Goal: Transaction & Acquisition: Purchase product/service

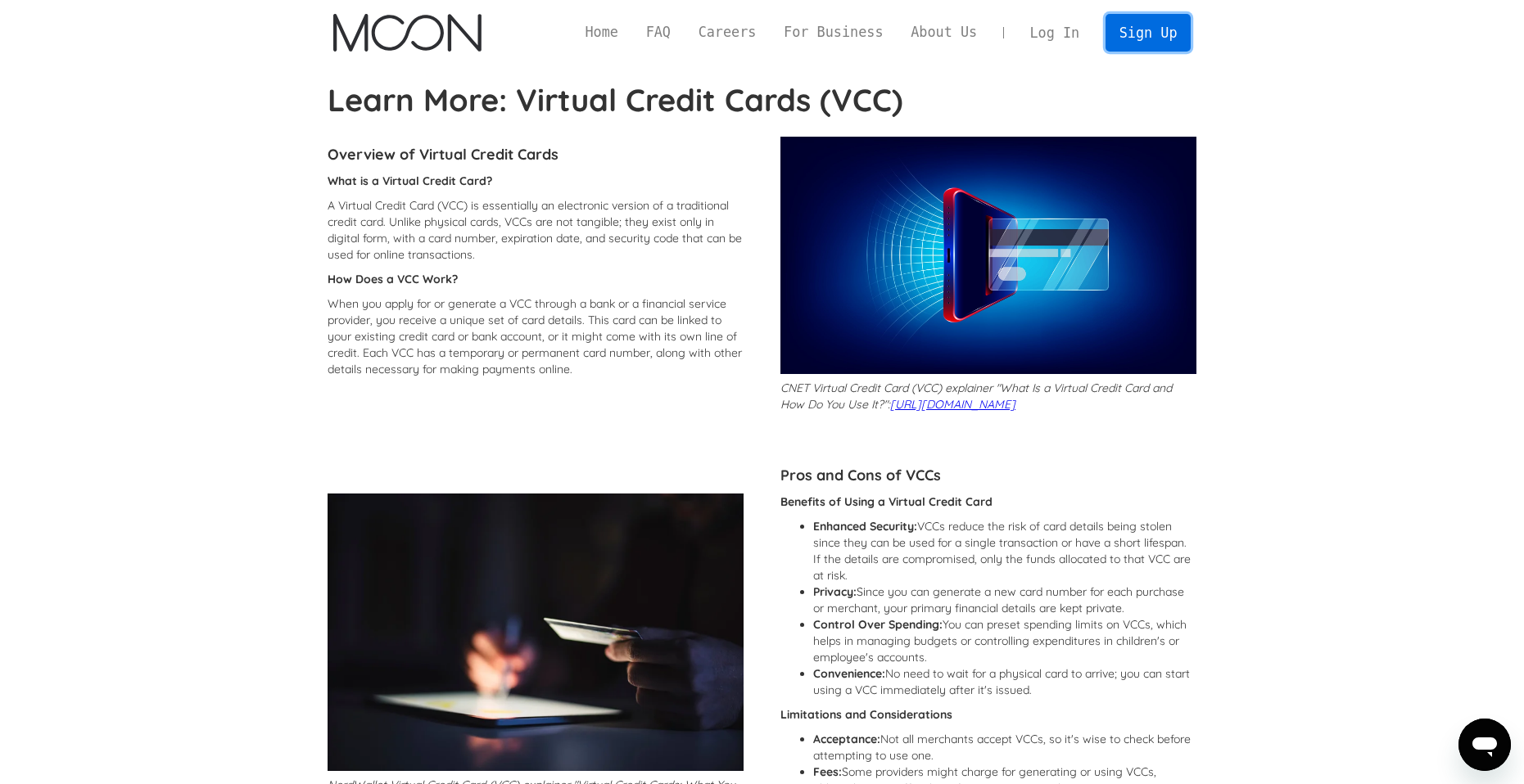
click at [1174, 24] on link "Sign Up" at bounding box center [1147, 32] width 85 height 37
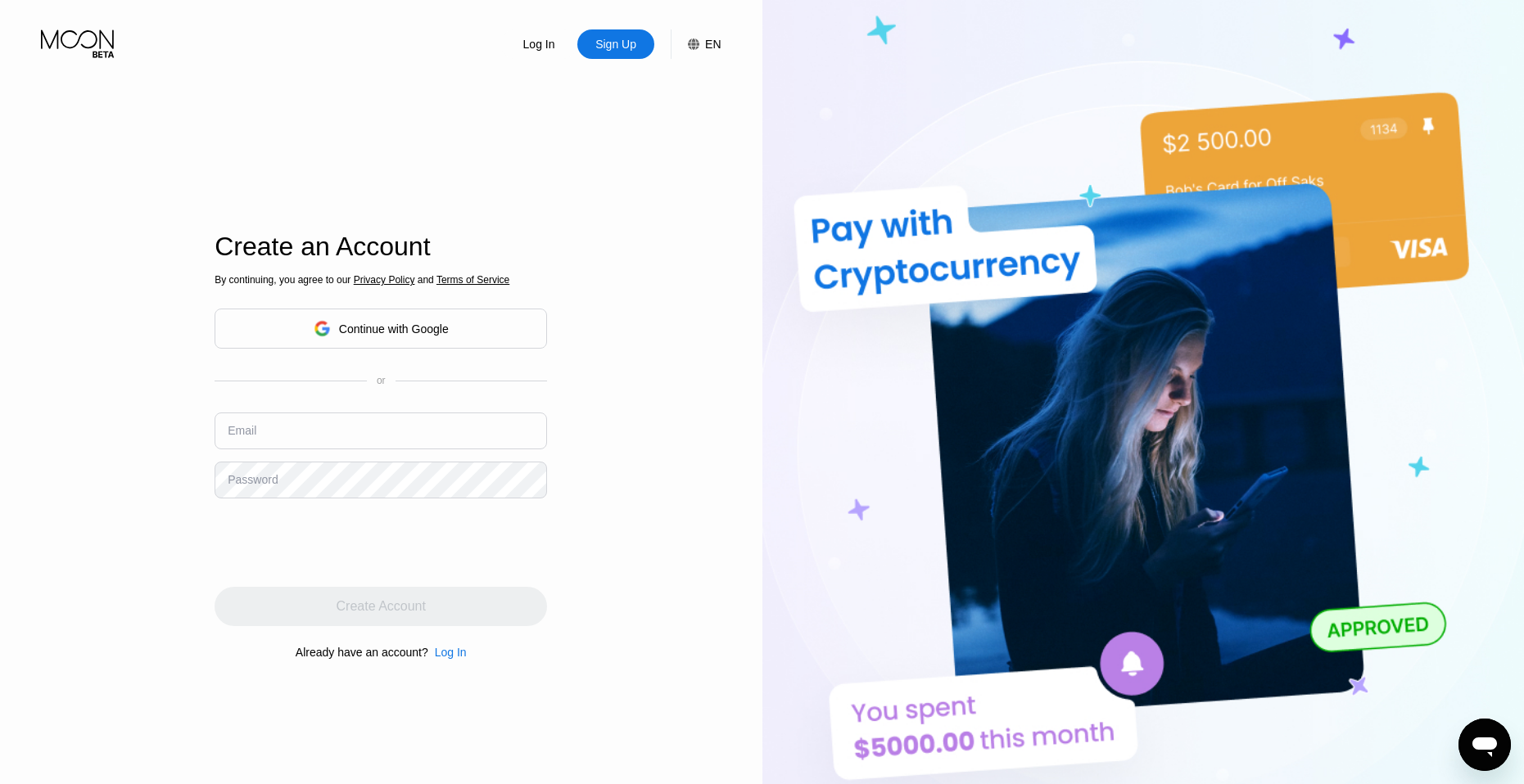
click at [548, 43] on div "Log In" at bounding box center [539, 44] width 35 height 16
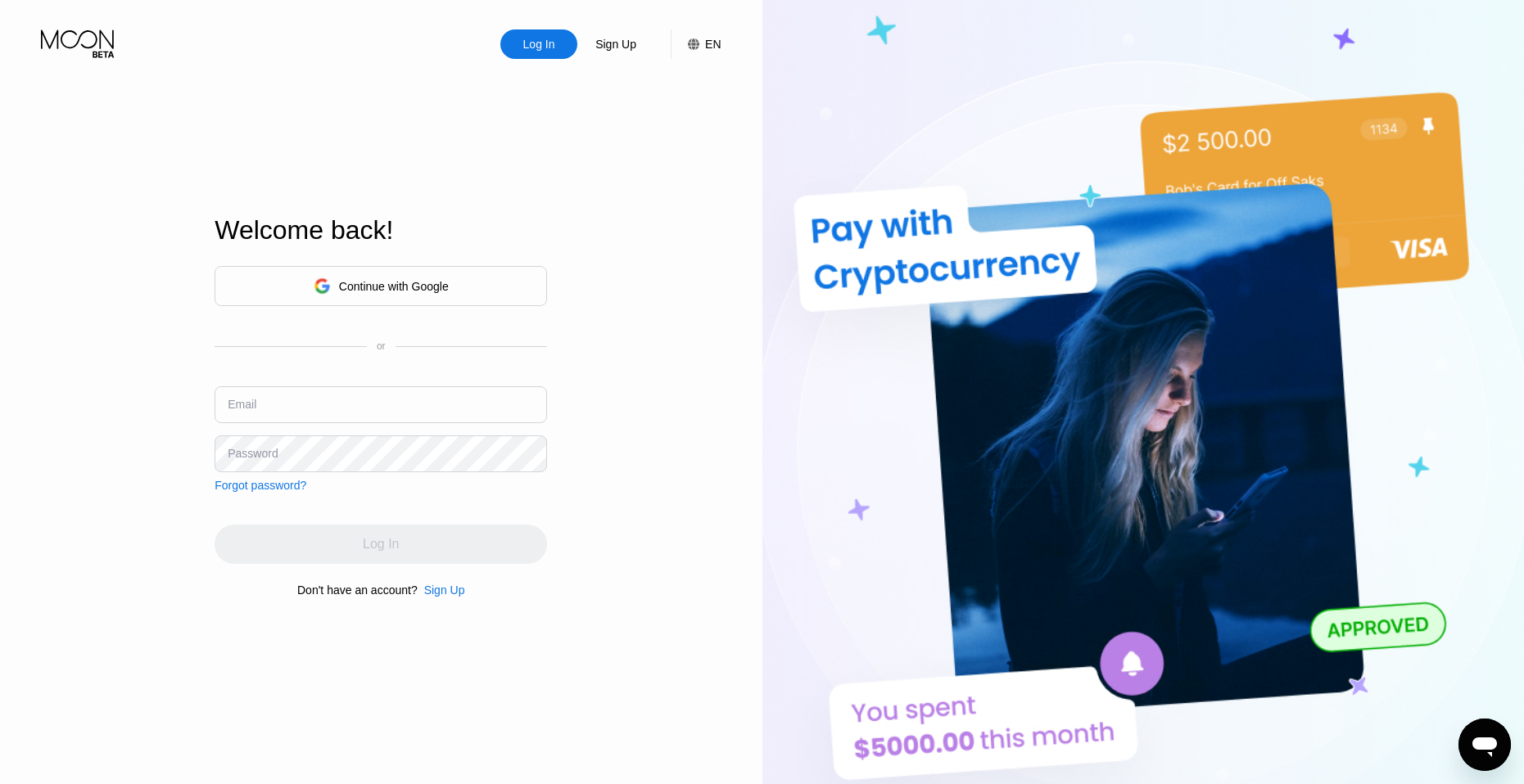
click at [417, 289] on div "Continue with Google" at bounding box center [394, 286] width 110 height 13
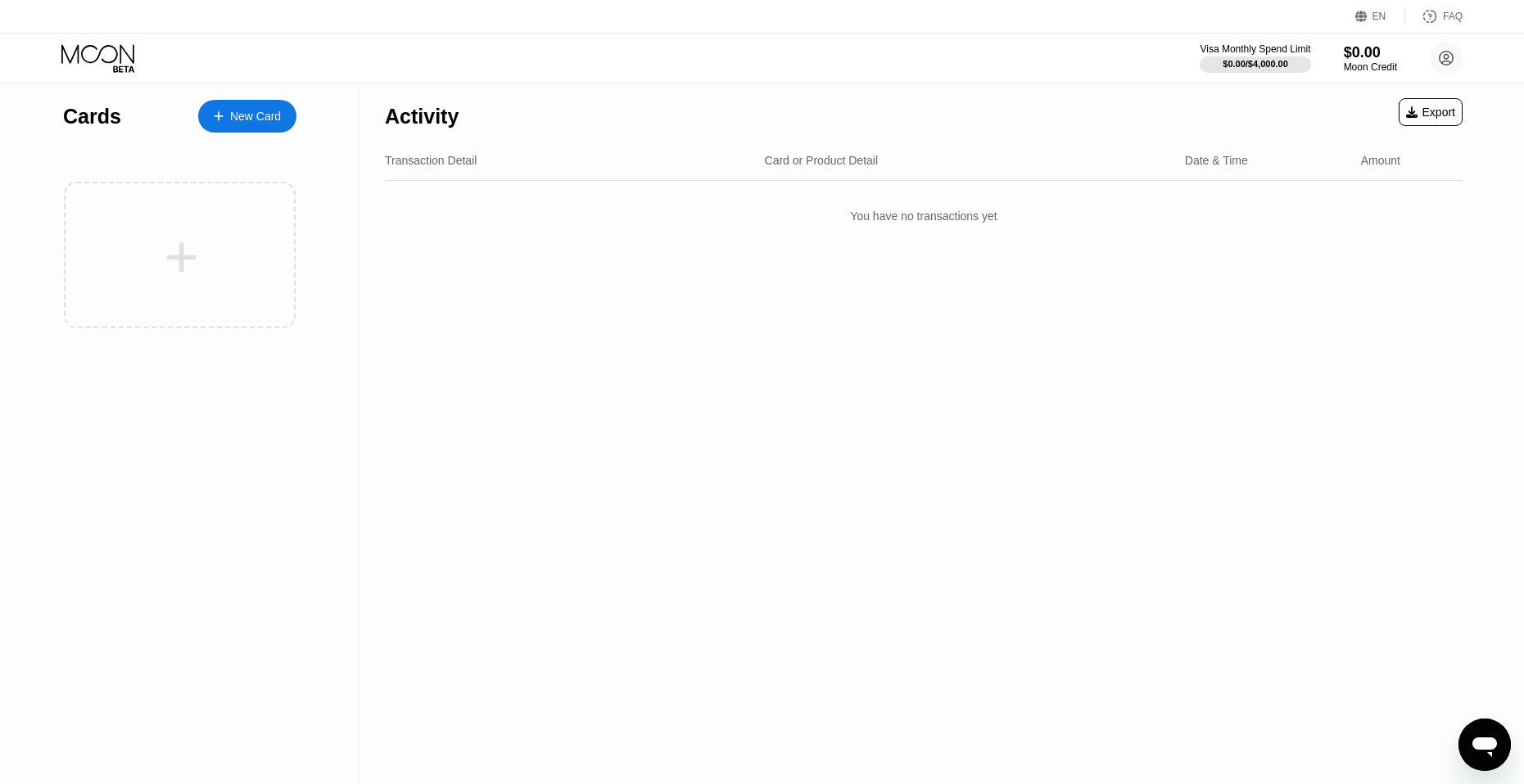
click at [249, 121] on div "New Card" at bounding box center [255, 117] width 51 height 14
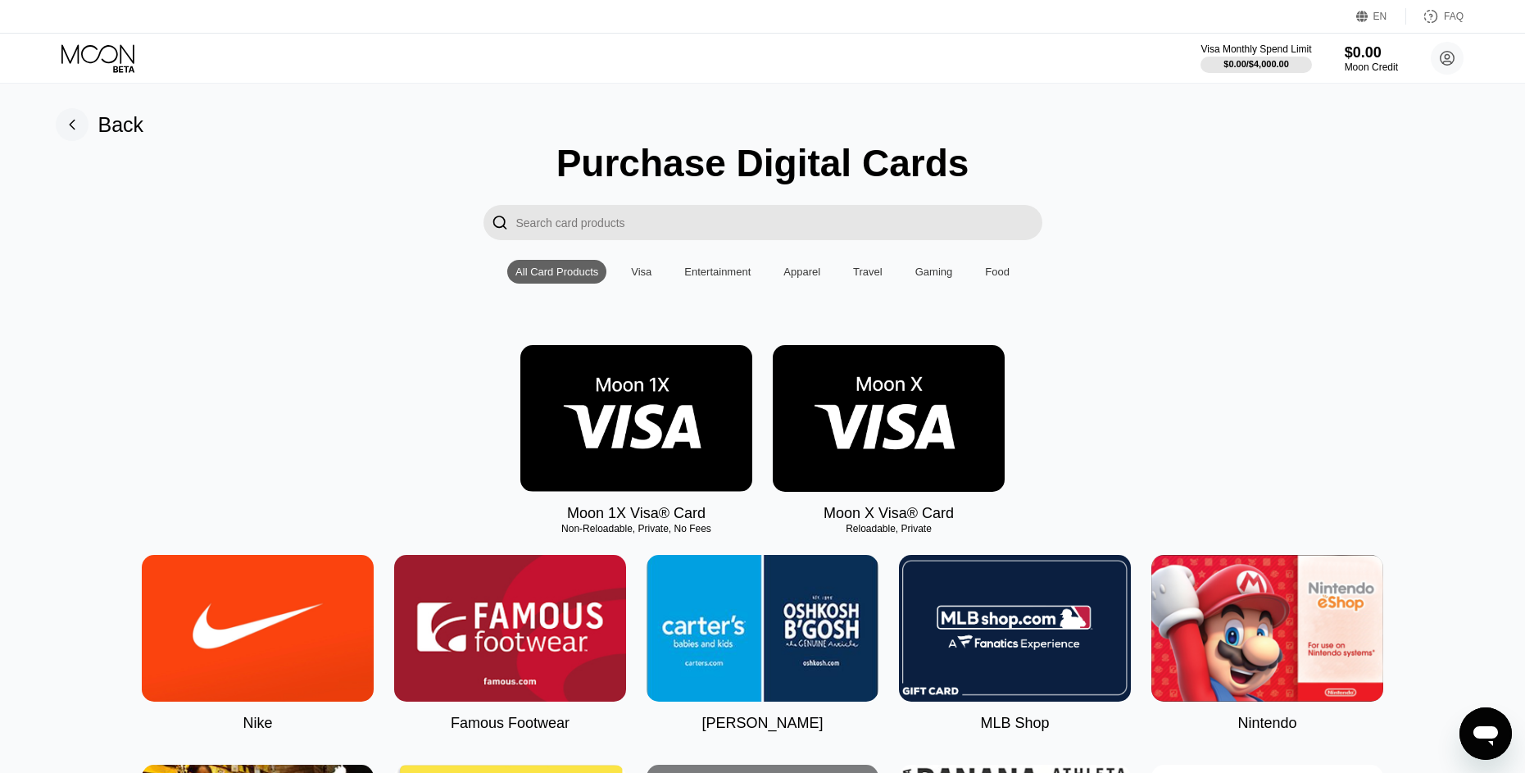
click at [857, 438] on img at bounding box center [889, 418] width 232 height 147
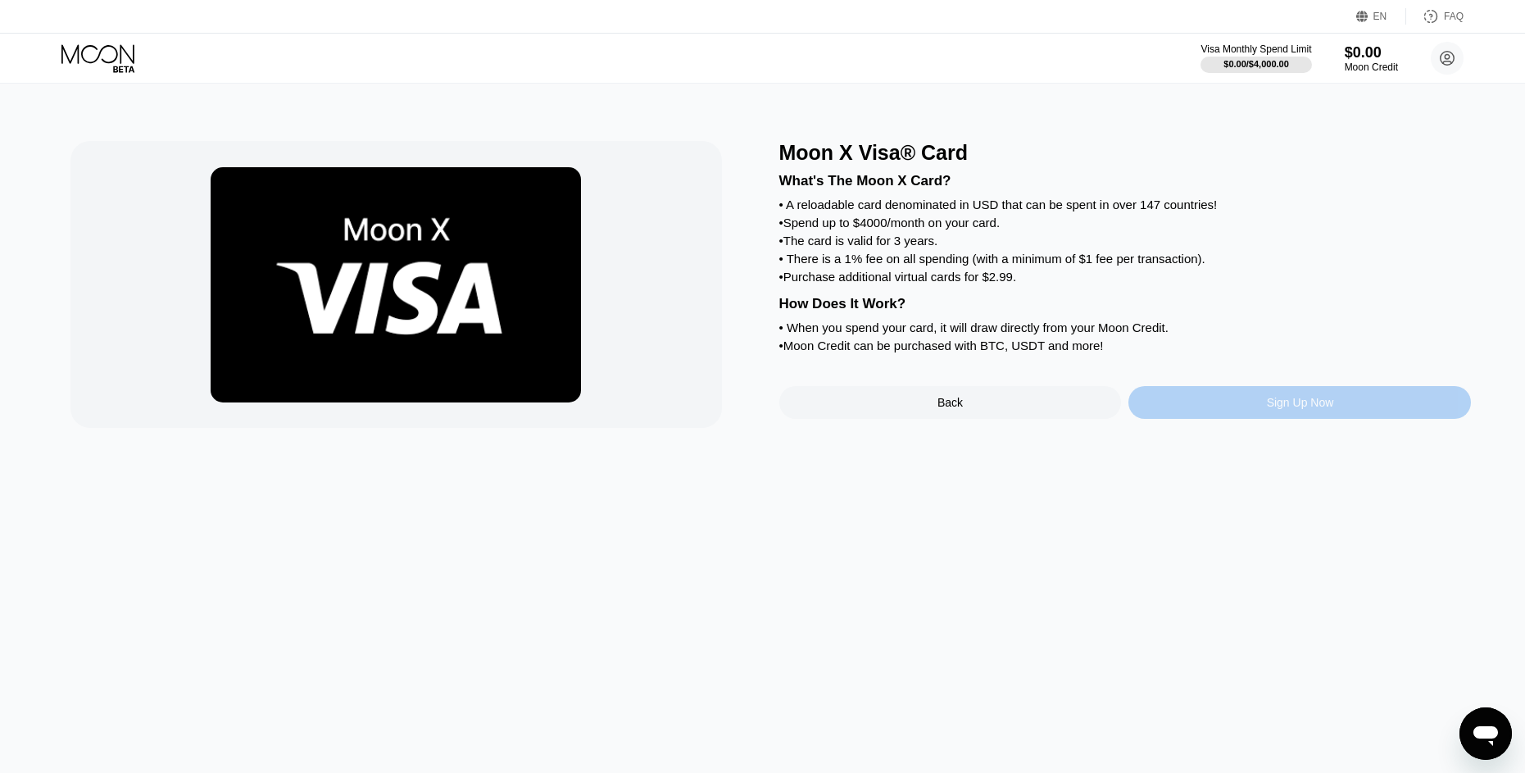
click at [1196, 419] on div "Sign Up Now" at bounding box center [1299, 402] width 342 height 33
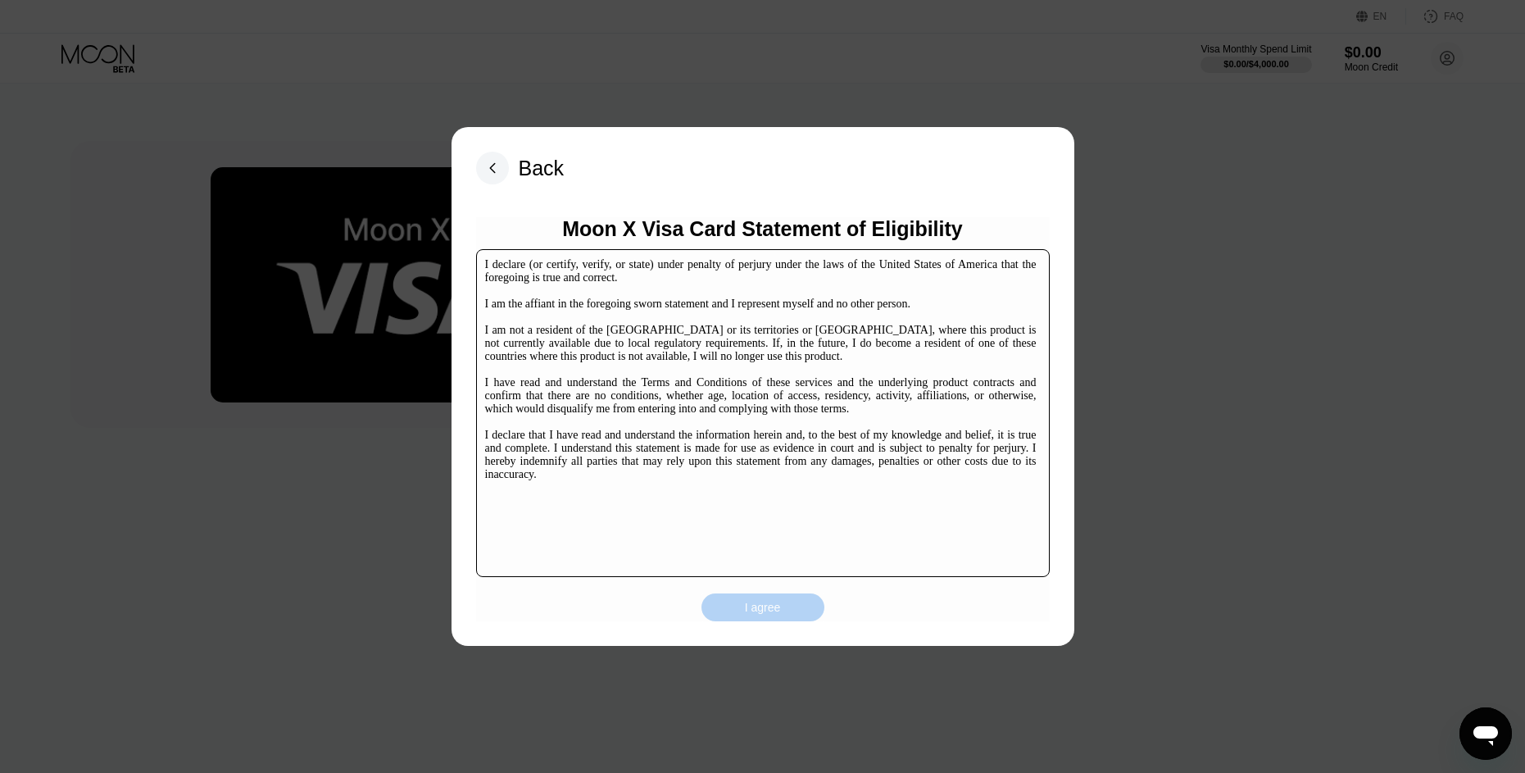
click at [782, 607] on div "I agree" at bounding box center [762, 607] width 123 height 28
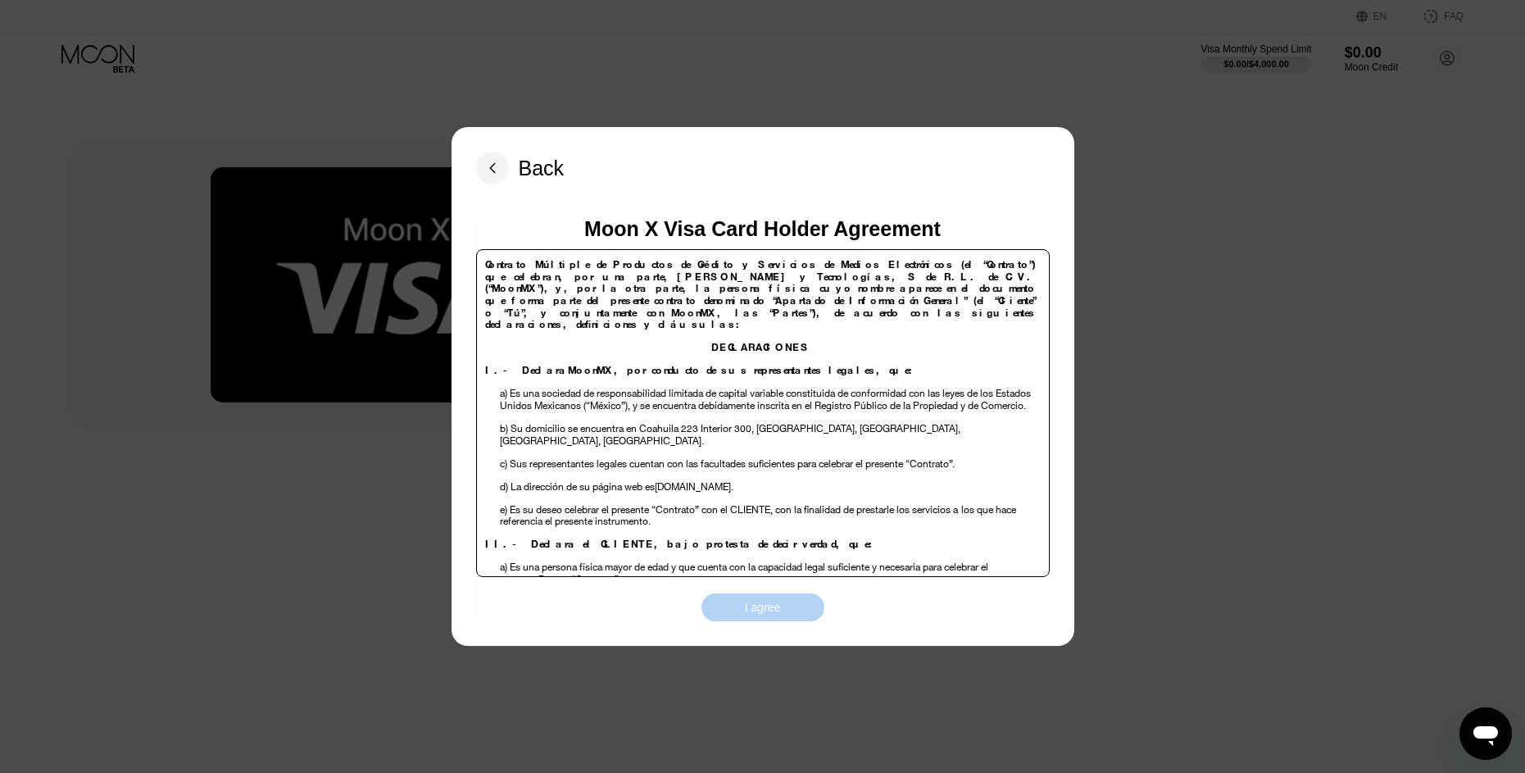
click at [791, 600] on div "I agree" at bounding box center [762, 607] width 123 height 28
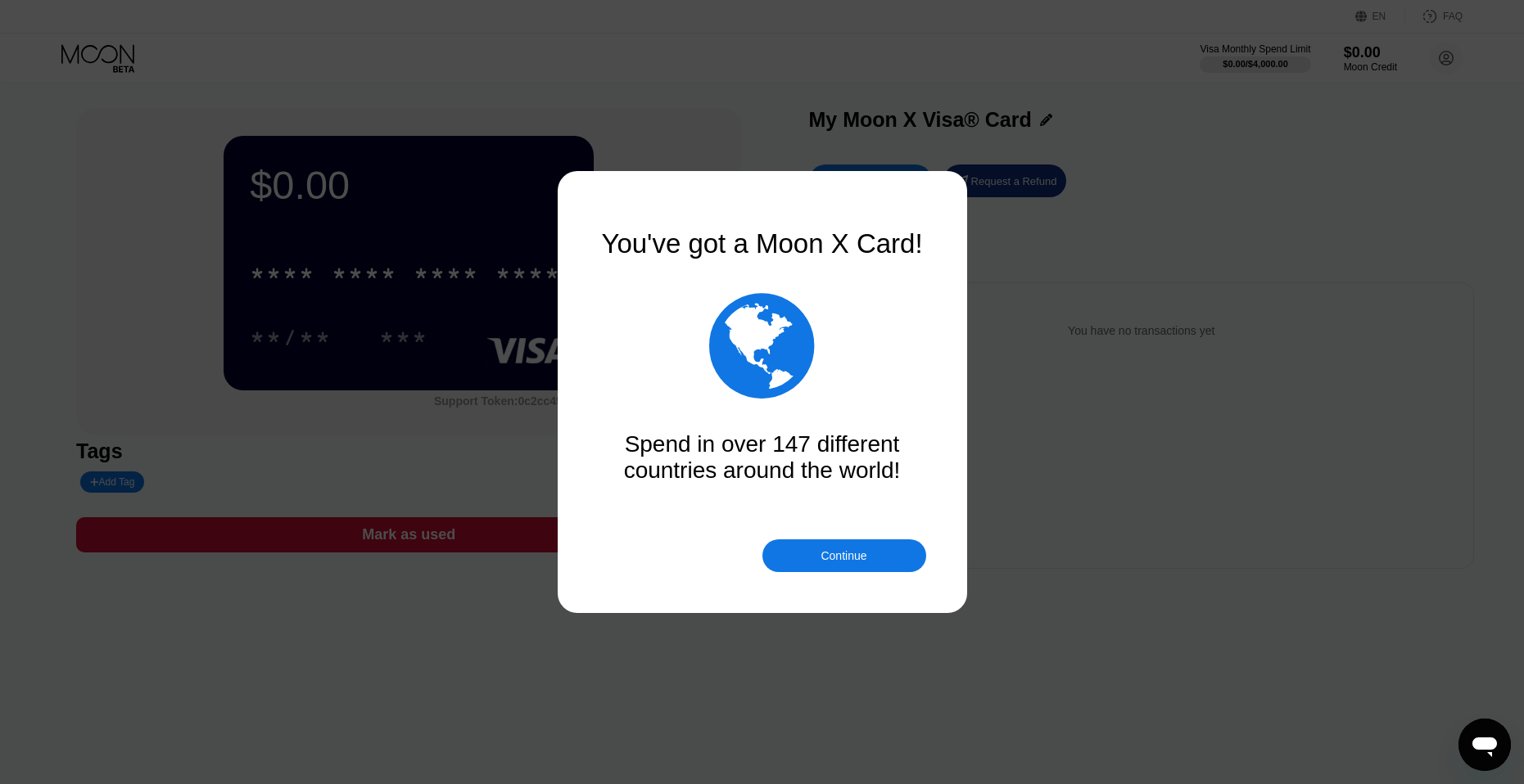
click at [799, 550] on div "Continue" at bounding box center [844, 555] width 164 height 33
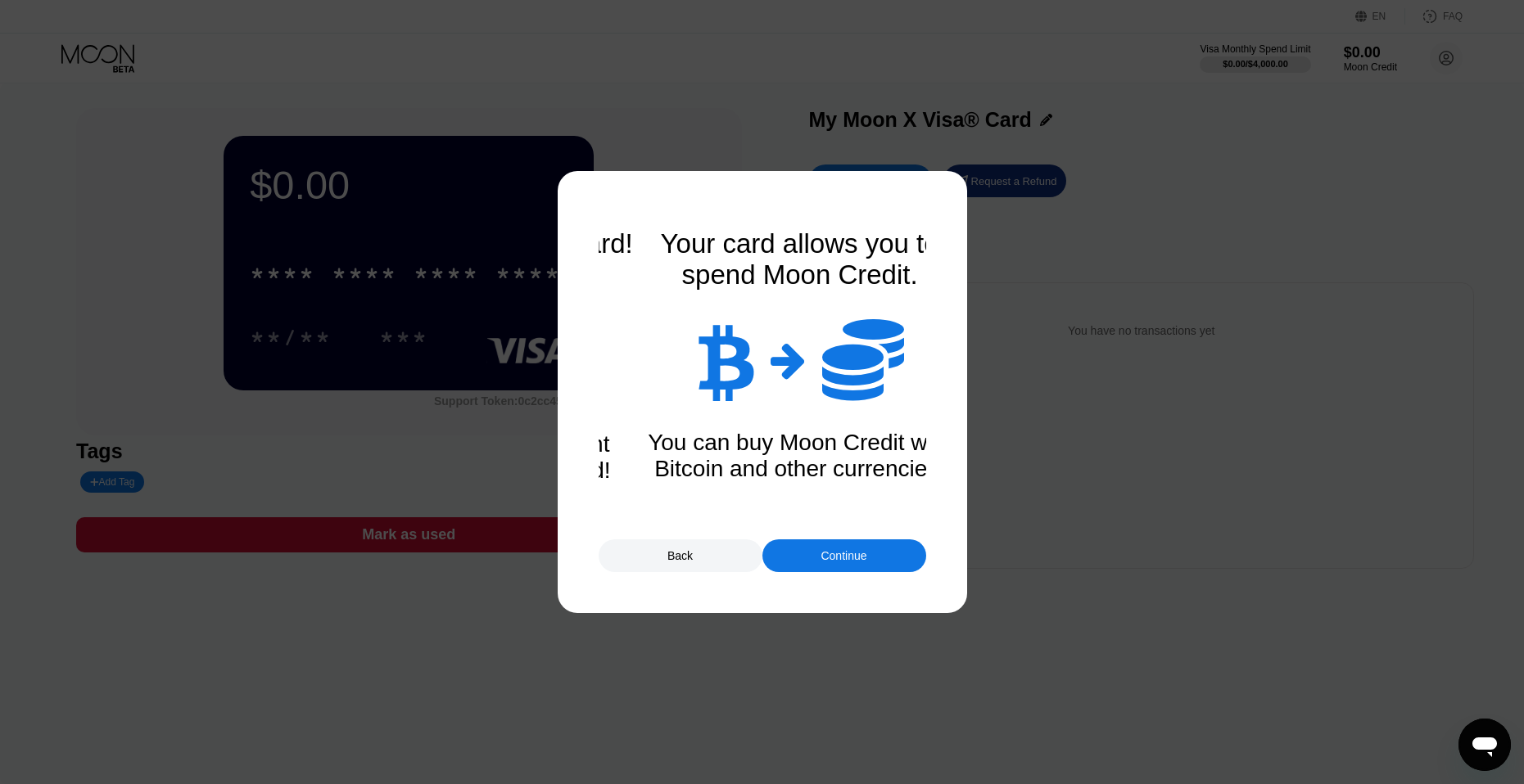
click at [797, 561] on div "Continue" at bounding box center [844, 555] width 164 height 33
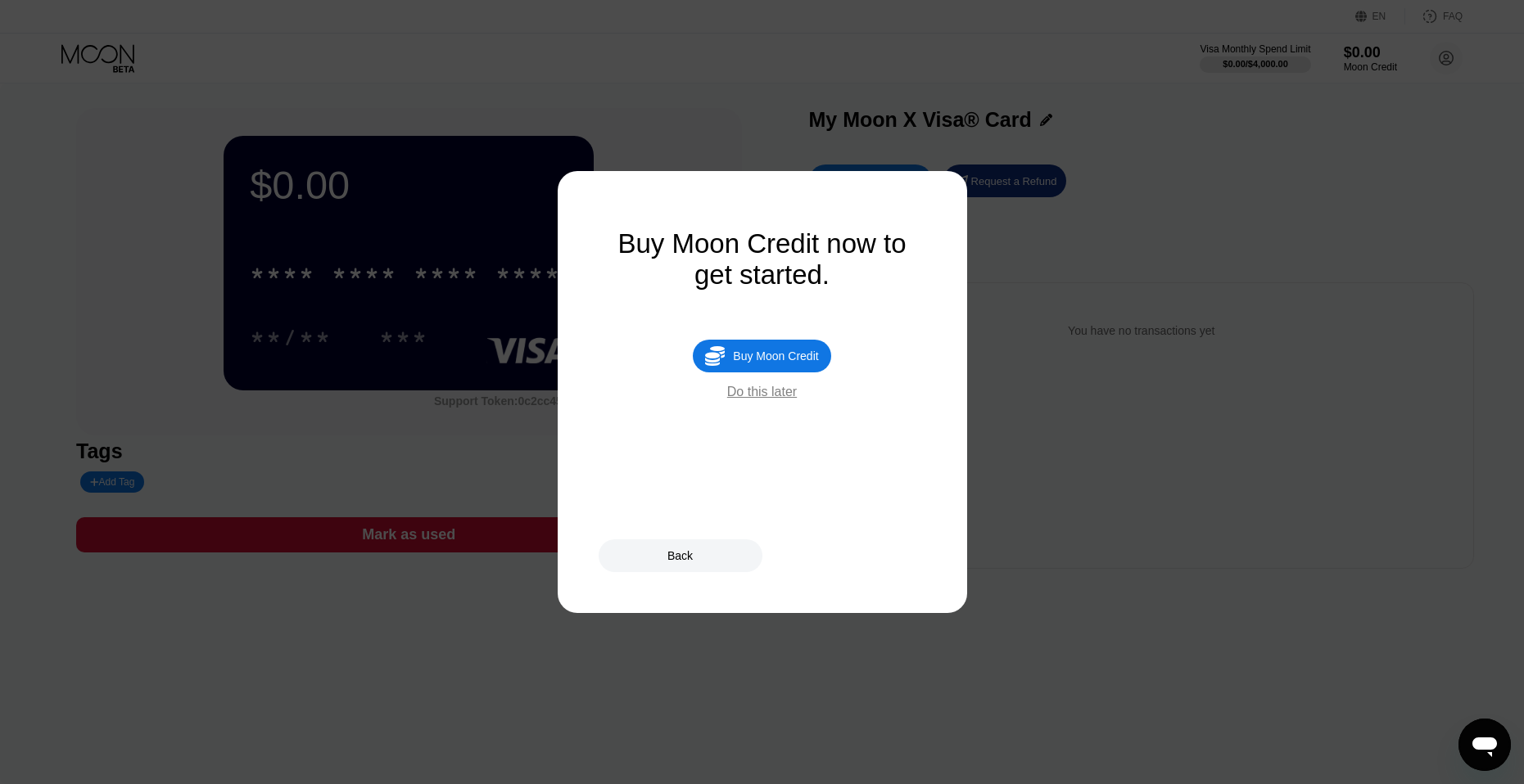
click at [768, 399] on div "Do this later" at bounding box center [762, 392] width 70 height 15
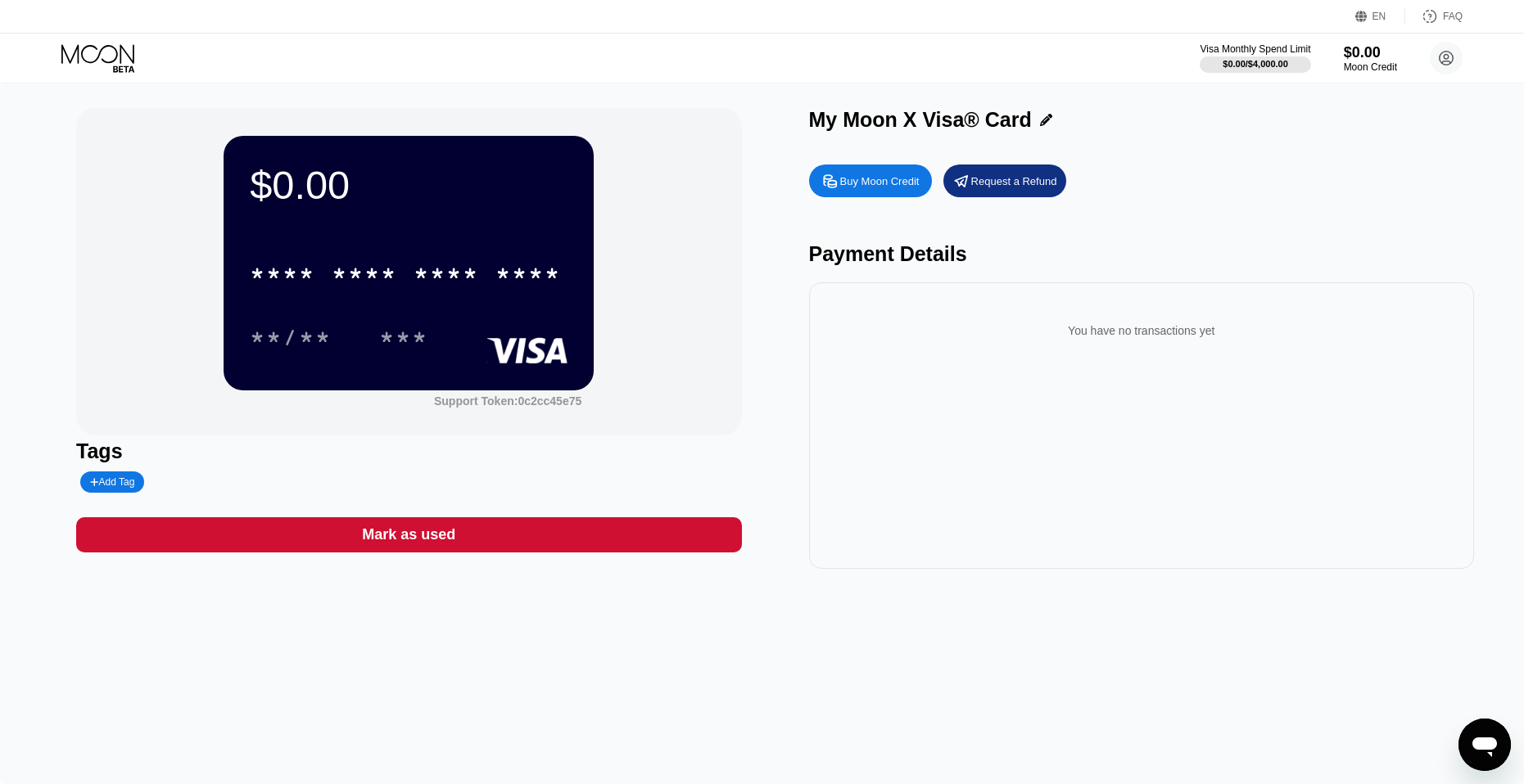
click at [912, 432] on div "You have no transactions yet" at bounding box center [1140, 425] width 665 height 287
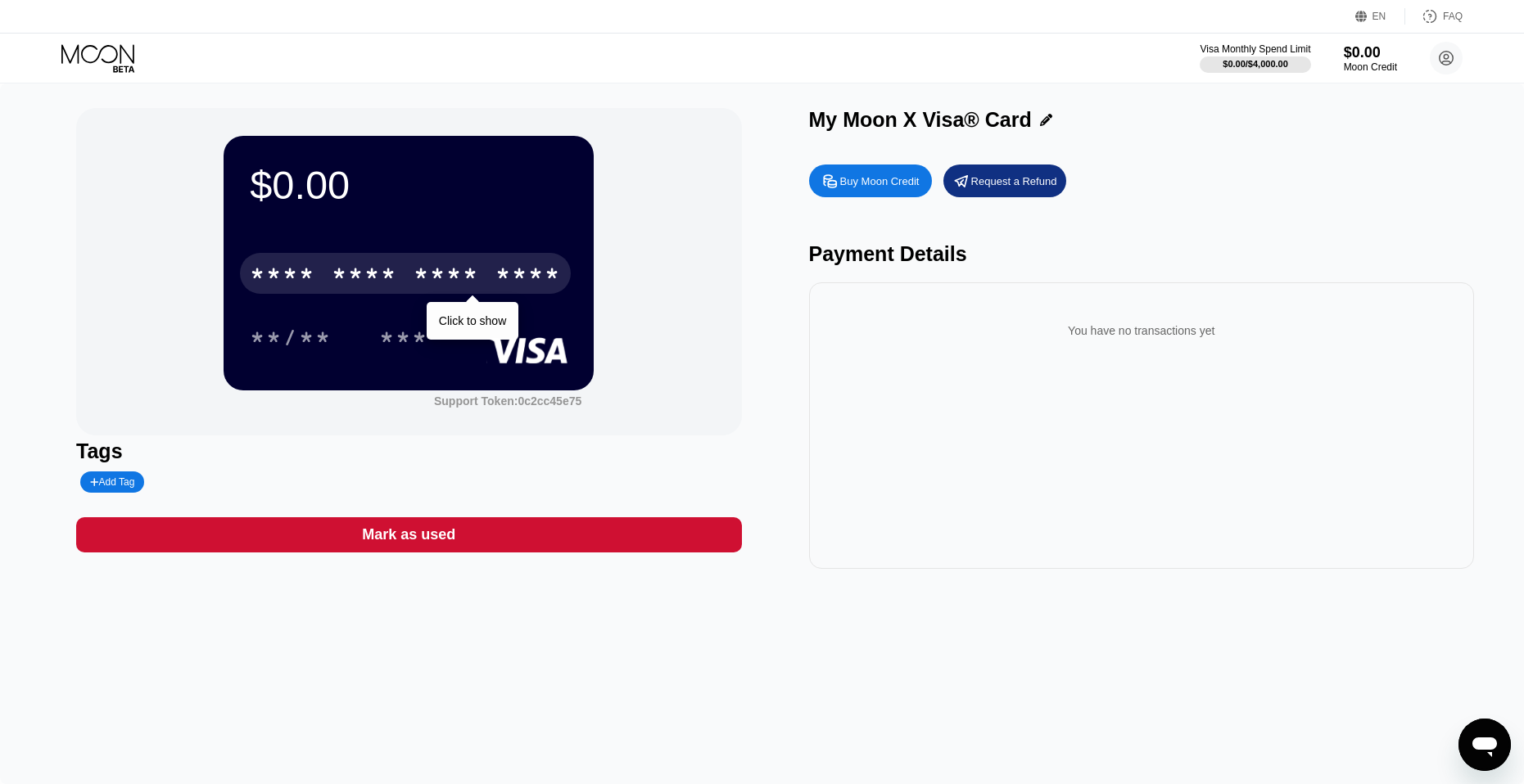
click at [396, 294] on div "* * * * * * * * * * * * ****" at bounding box center [405, 273] width 331 height 41
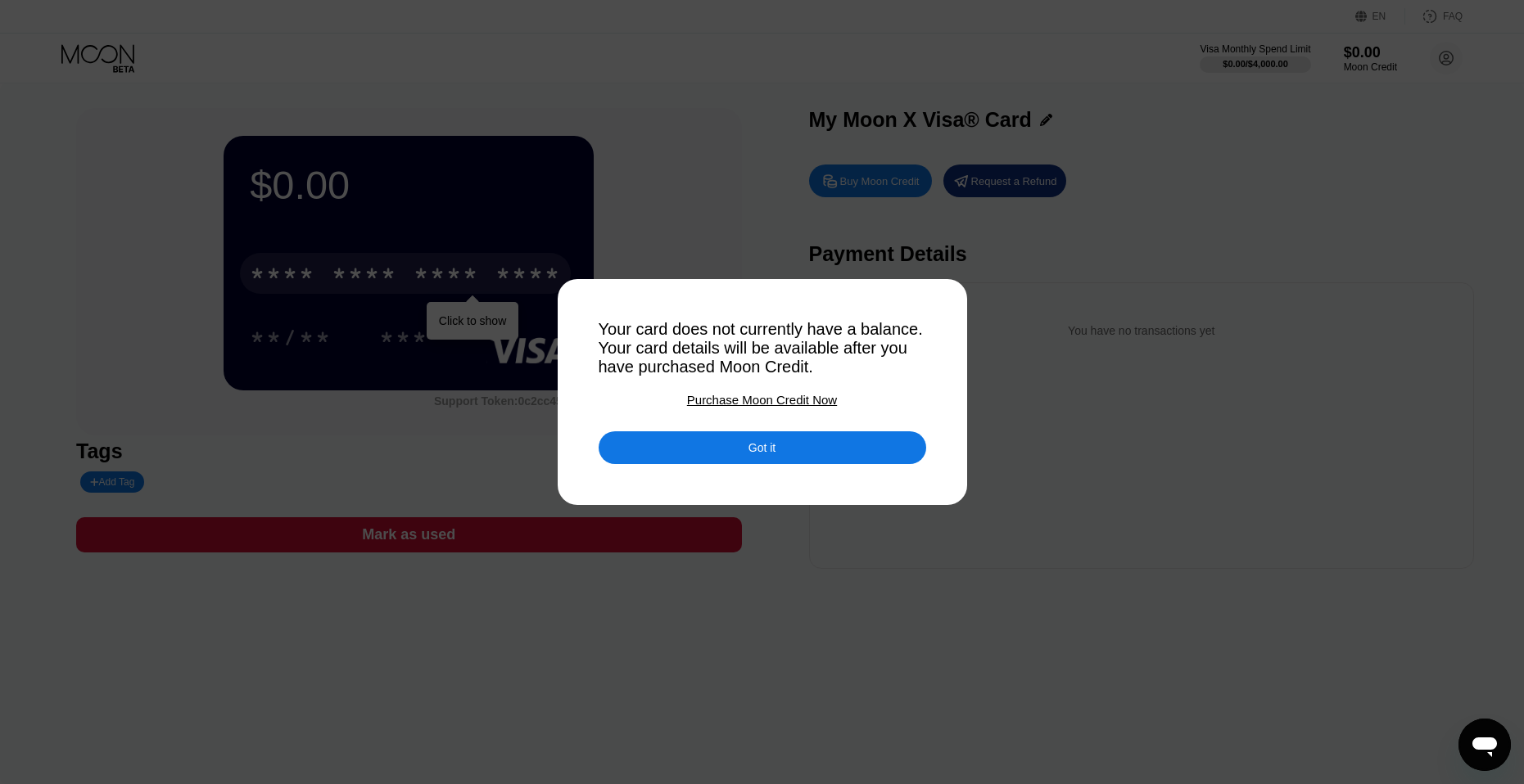
click at [700, 456] on div "Got it" at bounding box center [762, 447] width 328 height 33
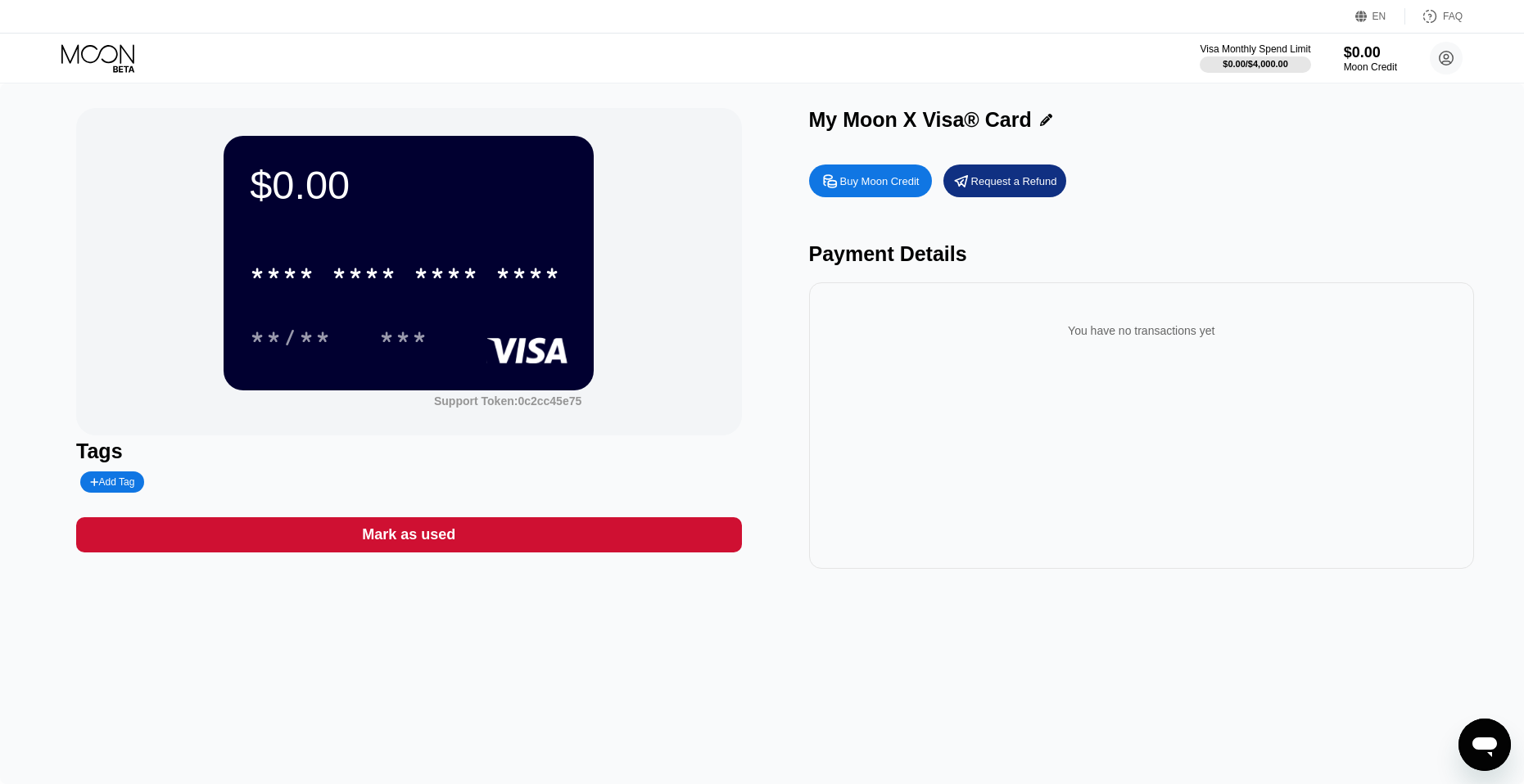
drag, startPoint x: 143, startPoint y: 49, endPoint x: 129, endPoint y: 53, distance: 14.6
click at [138, 51] on div at bounding box center [111, 58] width 101 height 29
click at [112, 57] on icon at bounding box center [99, 58] width 76 height 29
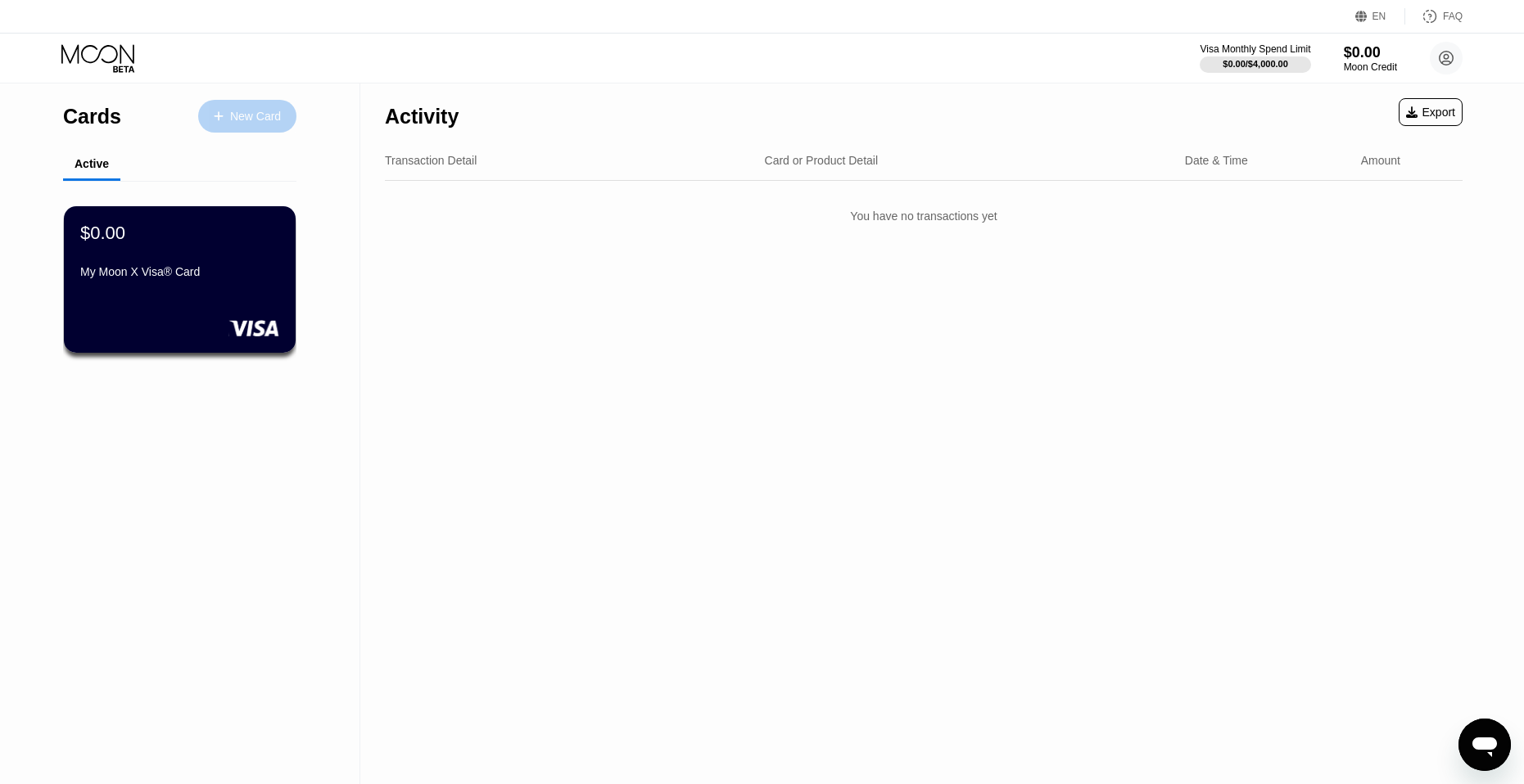
click at [242, 106] on div "New Card" at bounding box center [247, 116] width 98 height 33
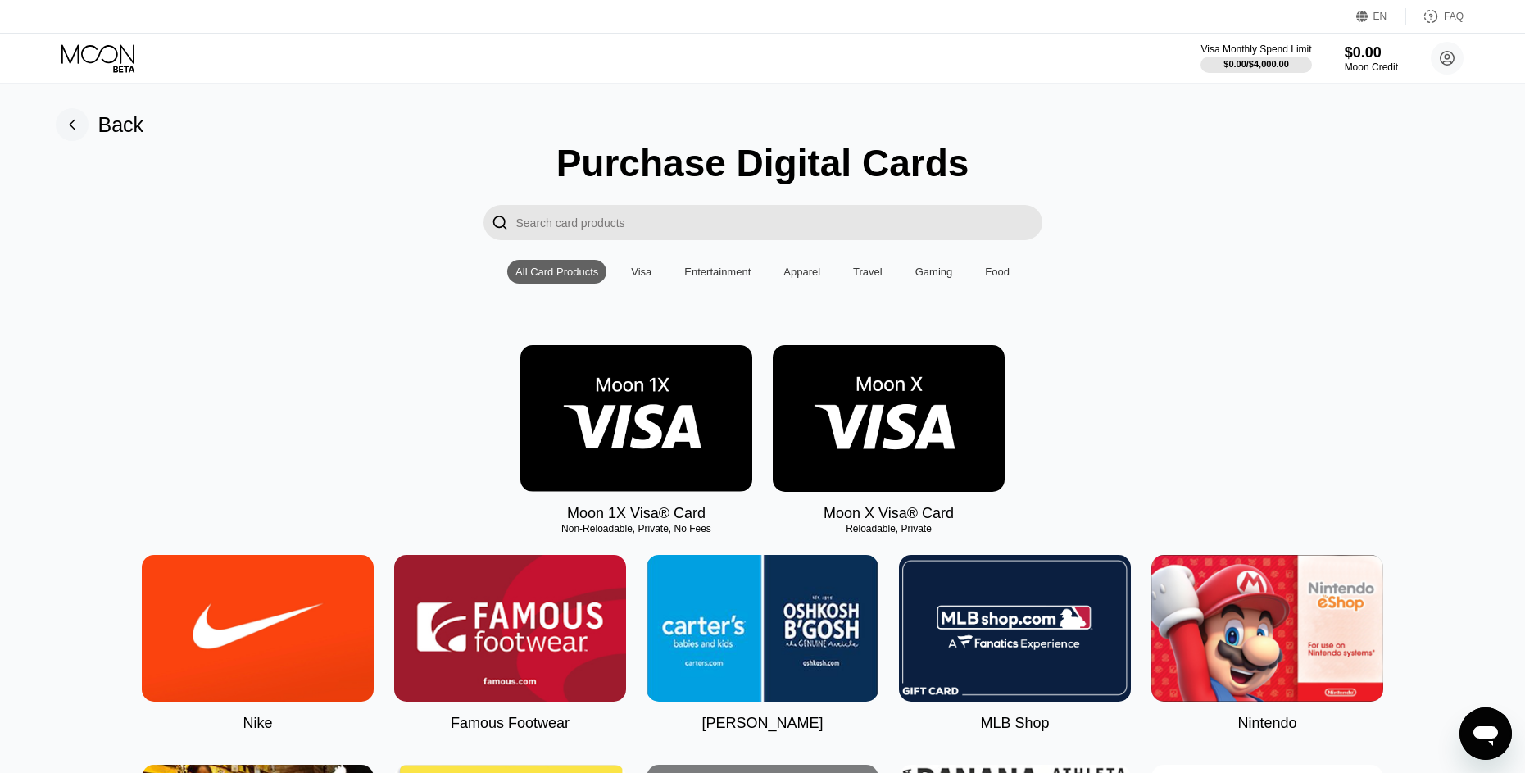
click at [700, 433] on img at bounding box center [636, 418] width 232 height 147
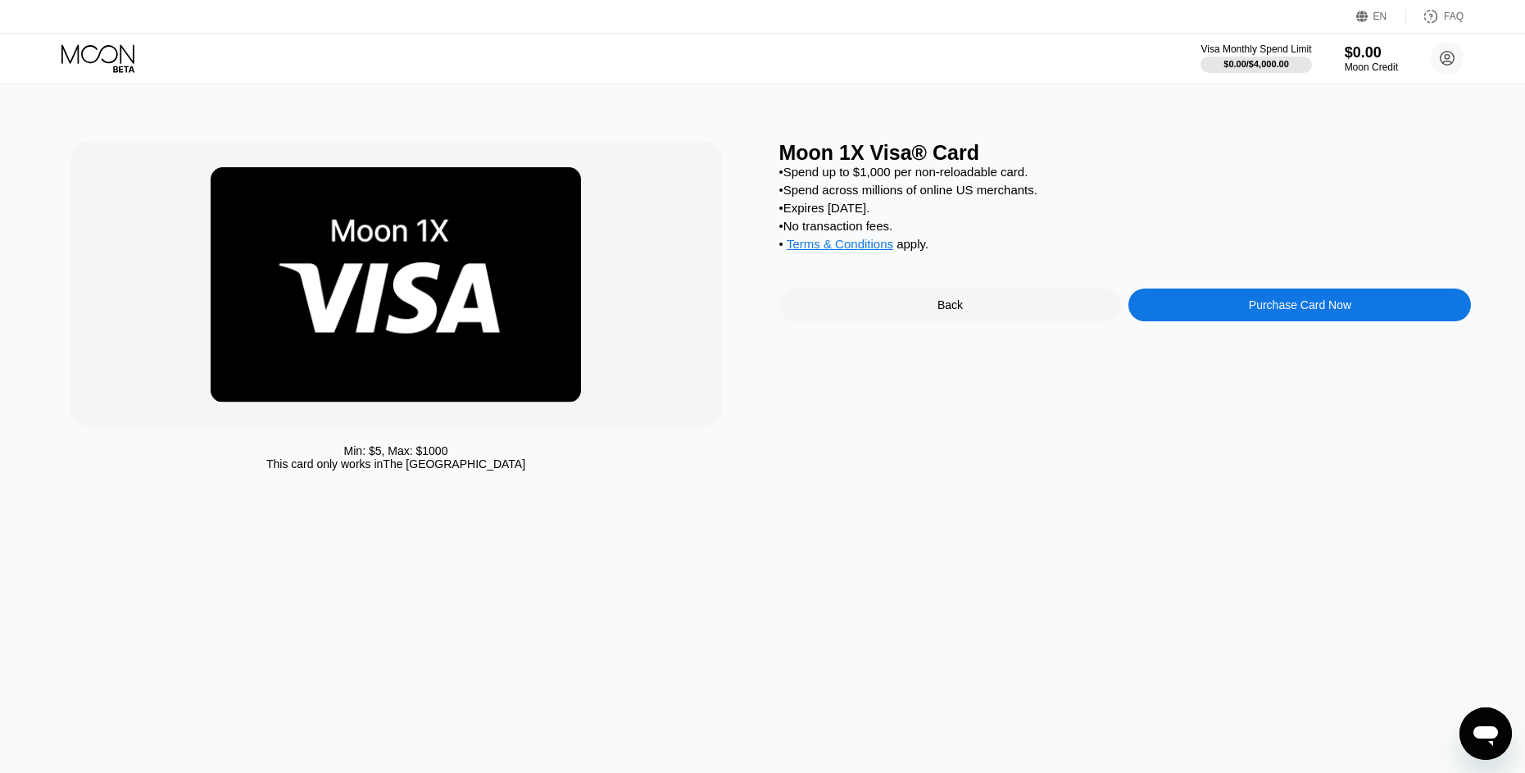
click at [1303, 311] on div "Purchase Card Now" at bounding box center [1300, 304] width 102 height 13
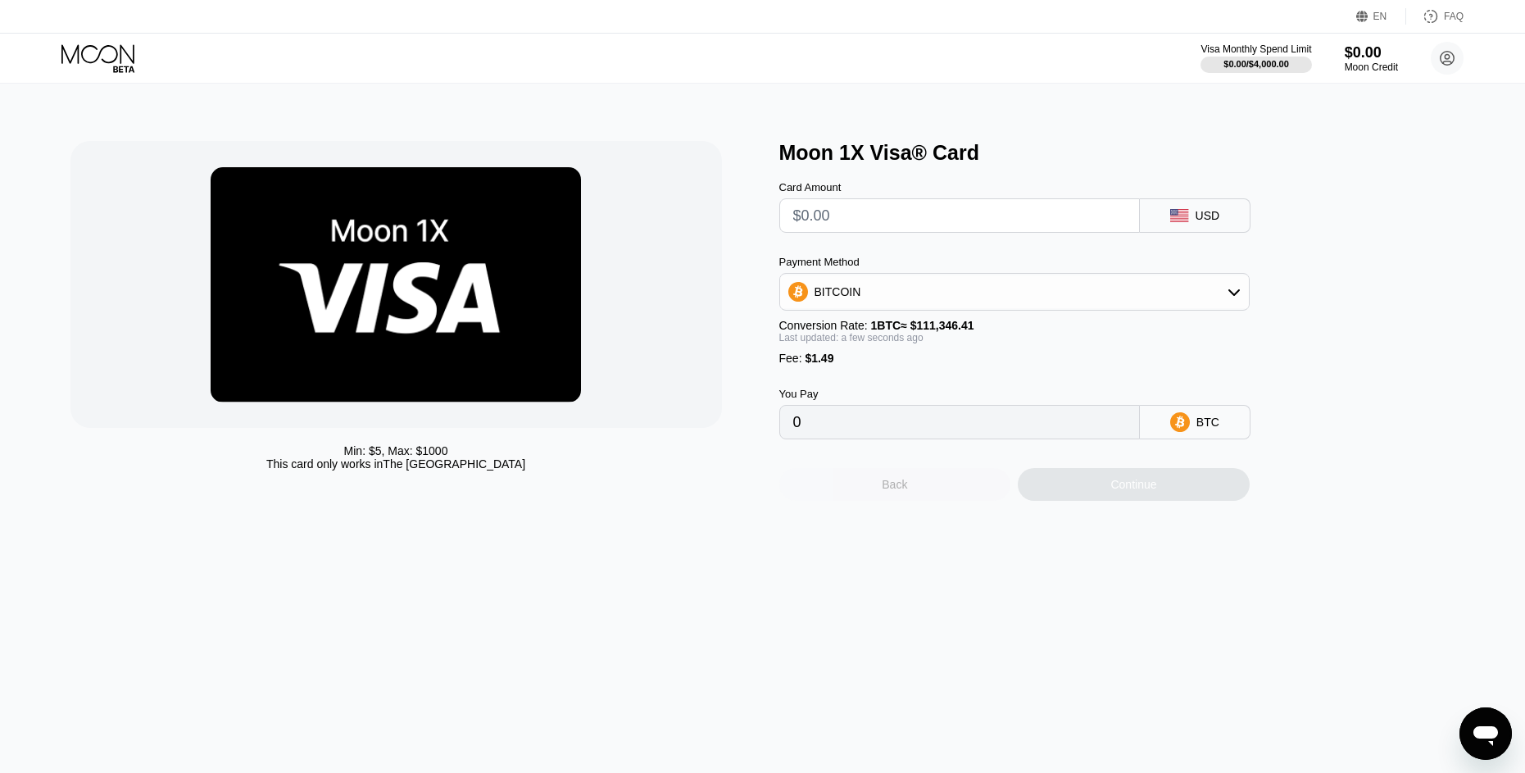
click at [941, 501] on div "Back" at bounding box center [895, 484] width 232 height 33
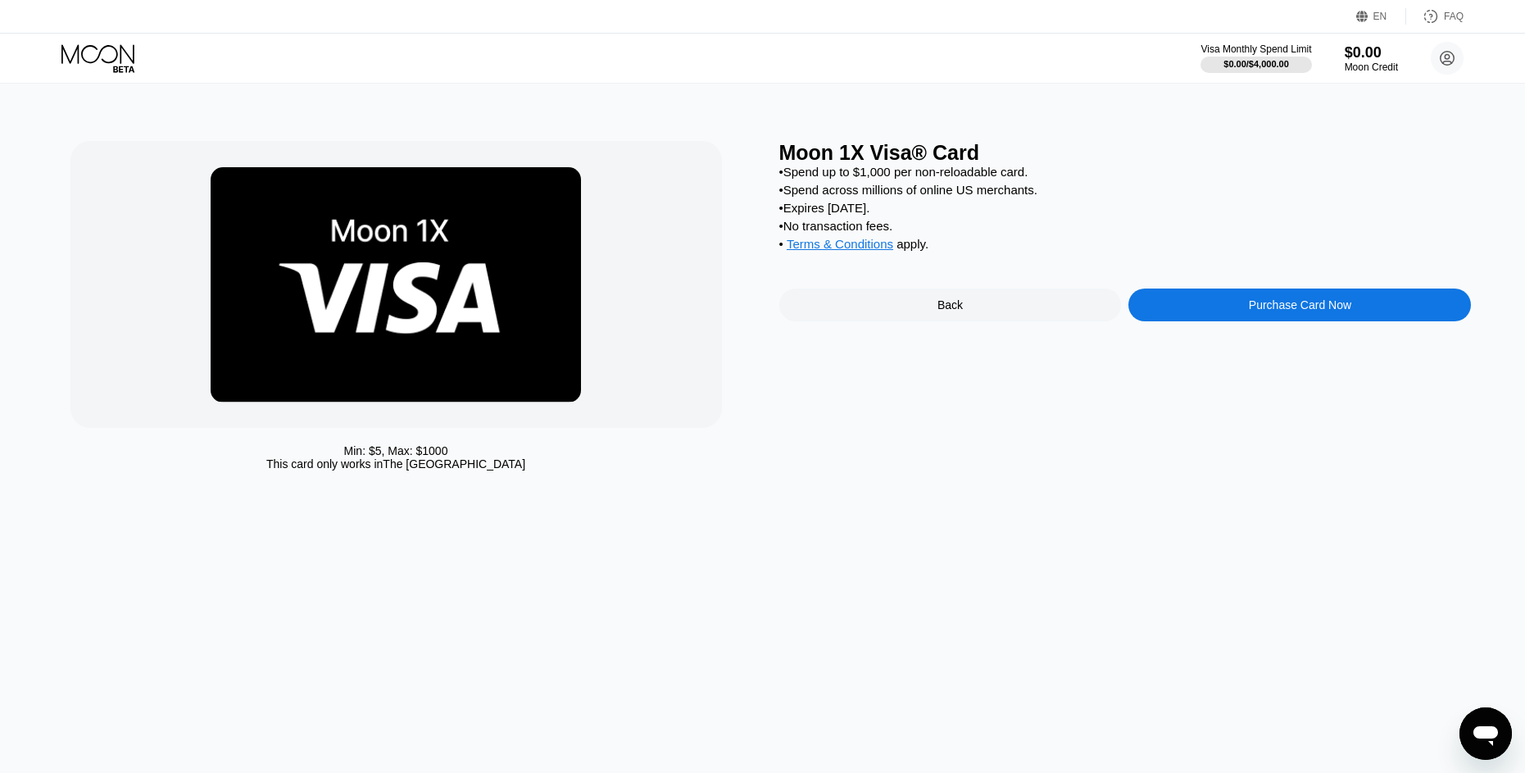
click at [115, 48] on icon at bounding box center [97, 53] width 73 height 19
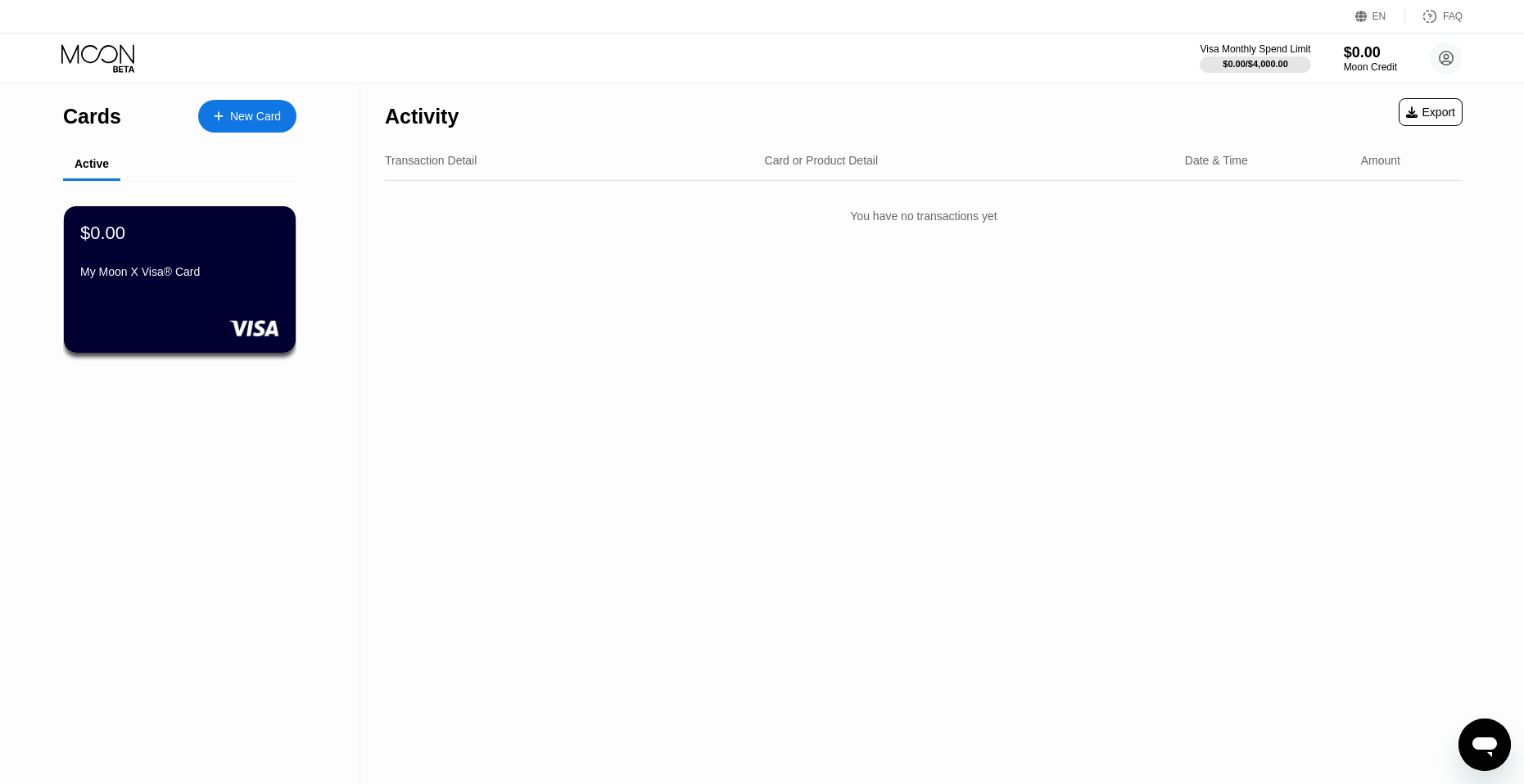
click at [210, 238] on div "$0.00" at bounding box center [179, 233] width 199 height 21
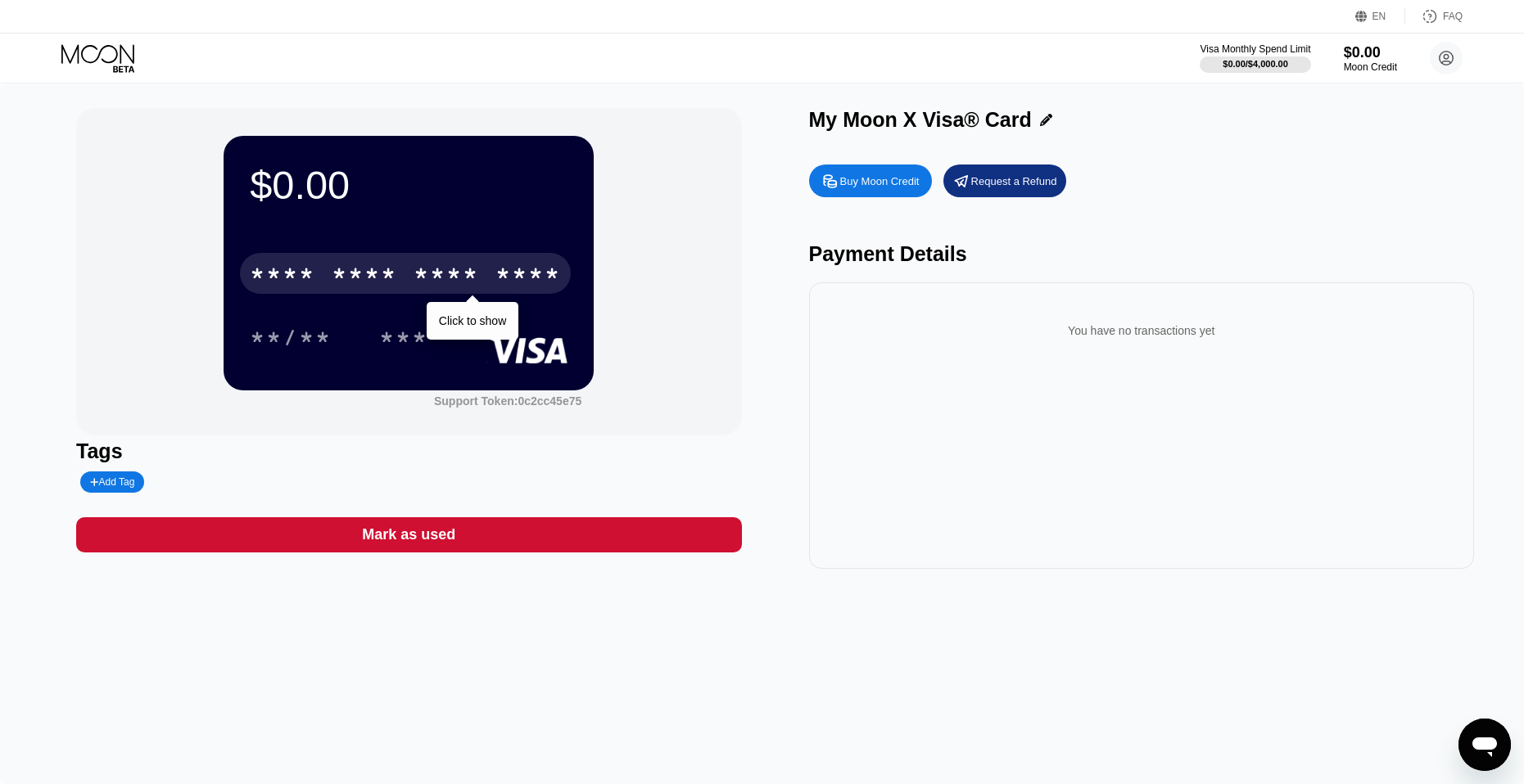
click at [513, 289] on div "****" at bounding box center [529, 276] width 66 height 26
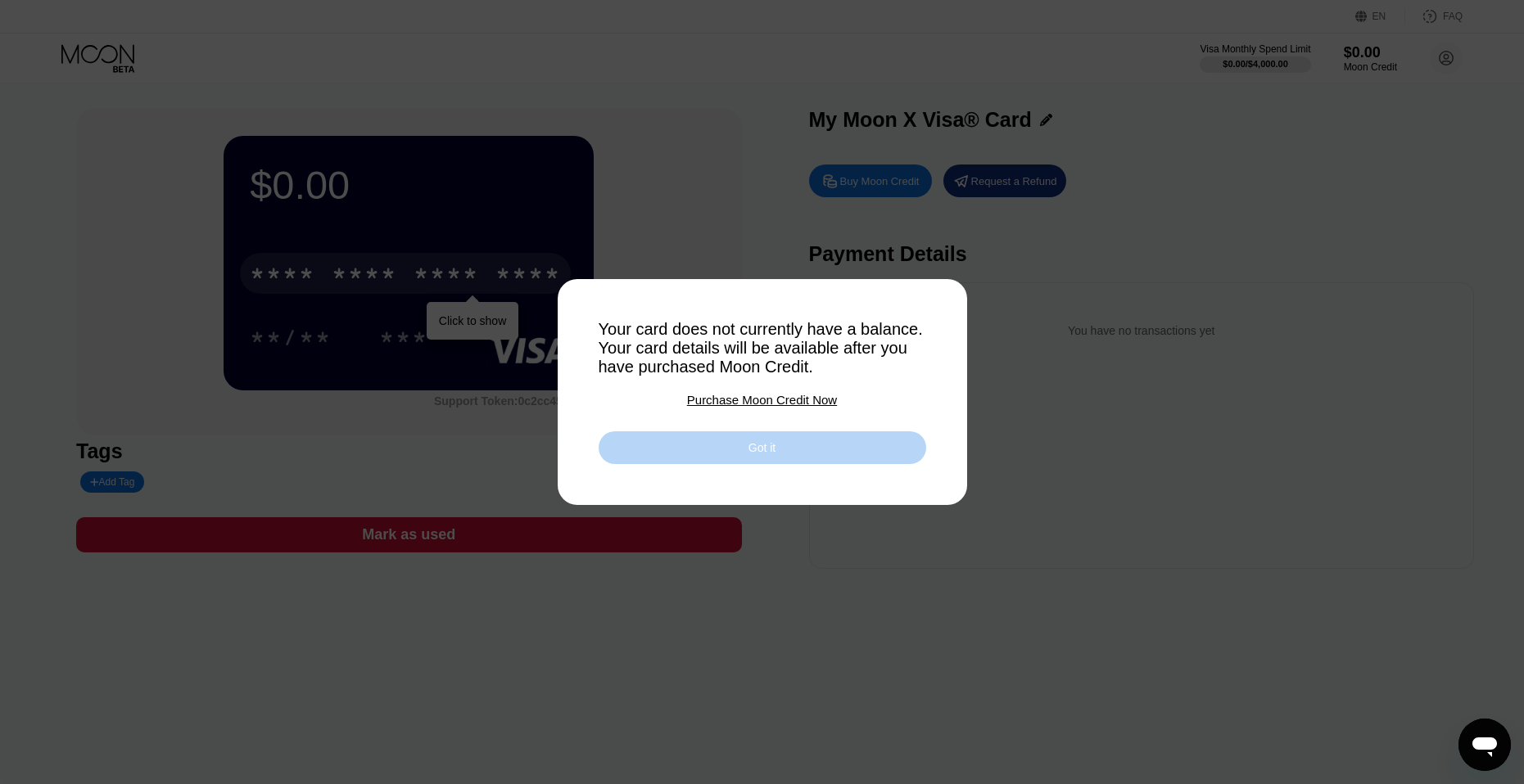
click at [731, 452] on div "Got it" at bounding box center [762, 447] width 328 height 33
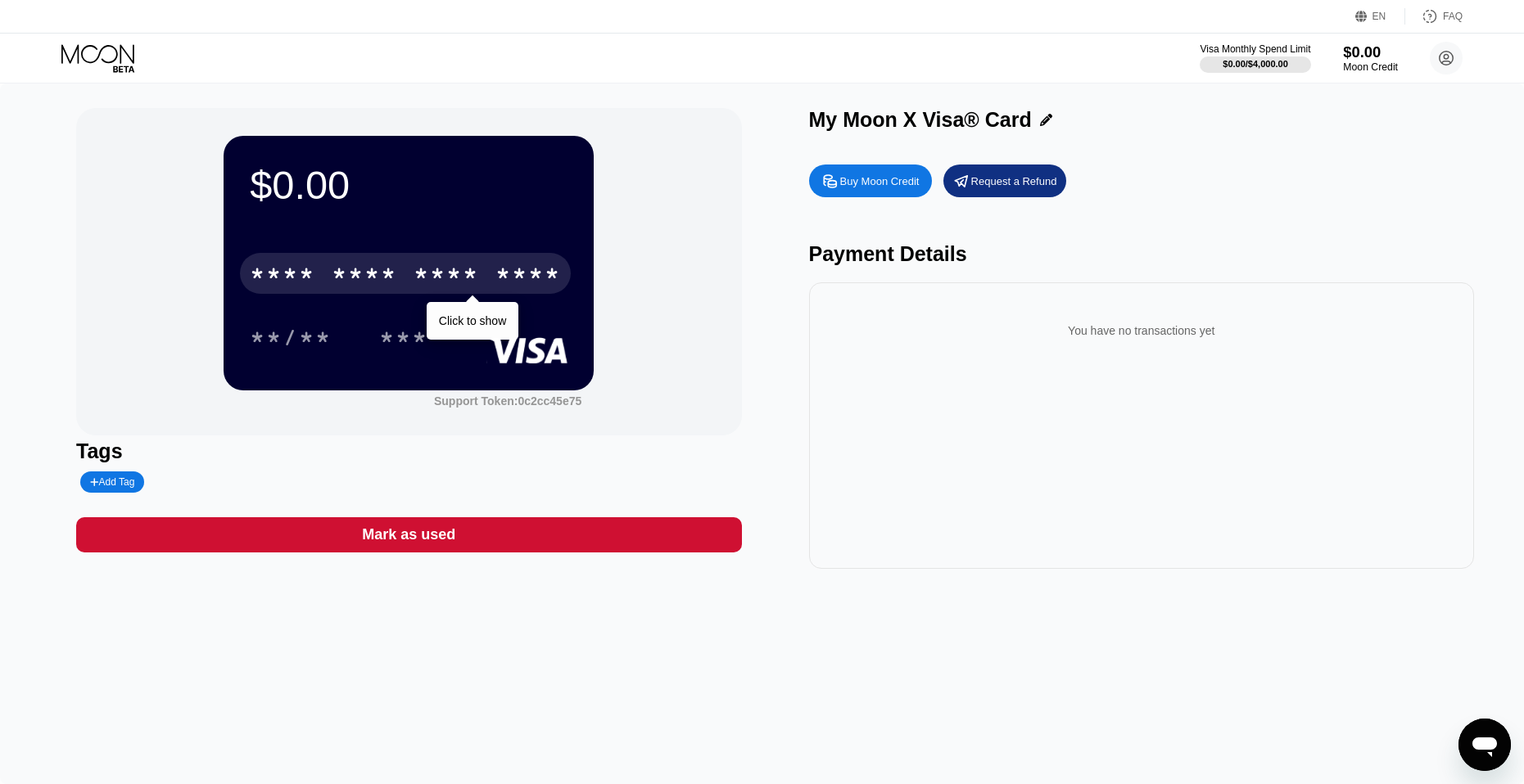
click at [1370, 68] on div "Moon Credit" at bounding box center [1370, 66] width 55 height 11
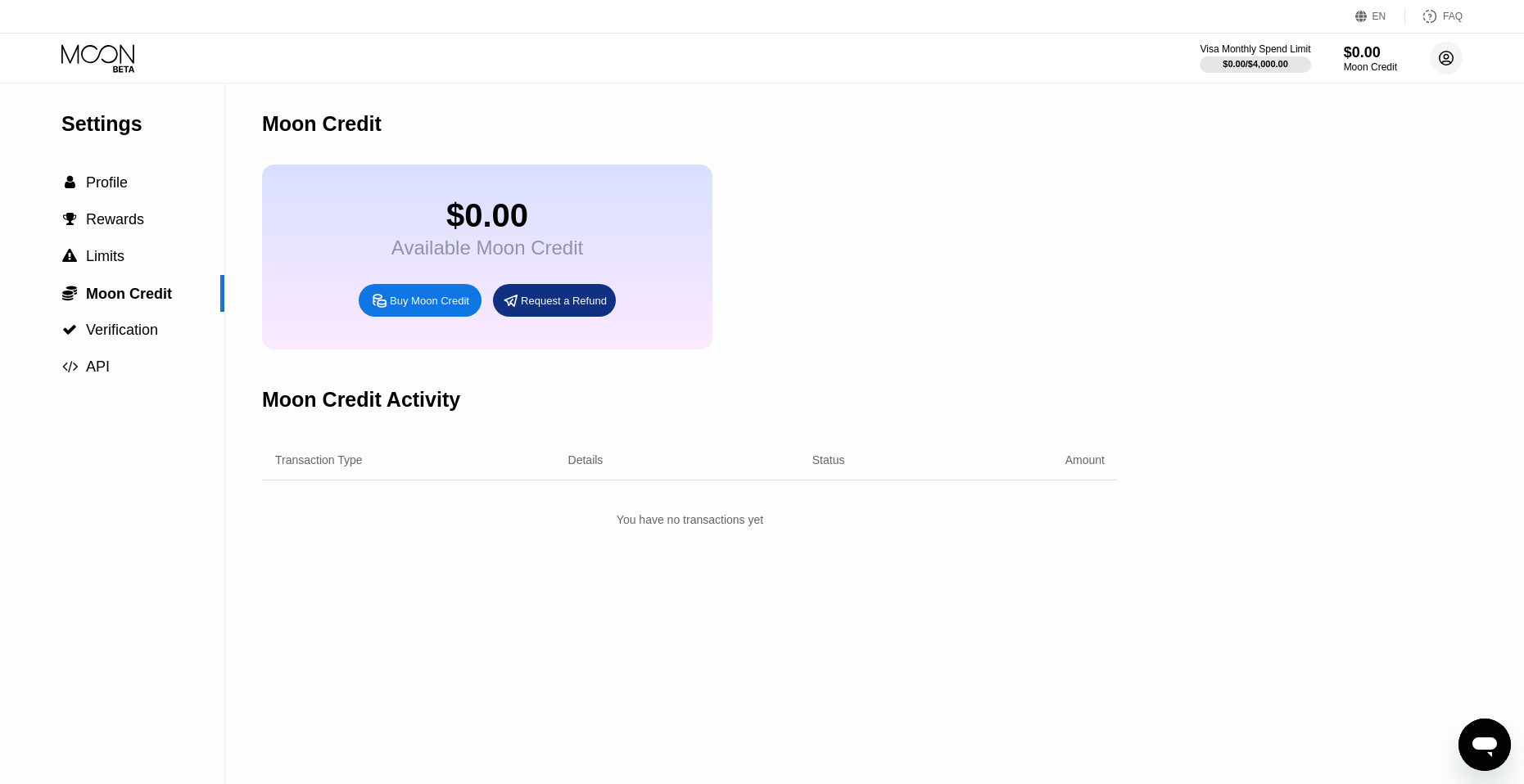
click at [1453, 48] on circle at bounding box center [1445, 58] width 33 height 33
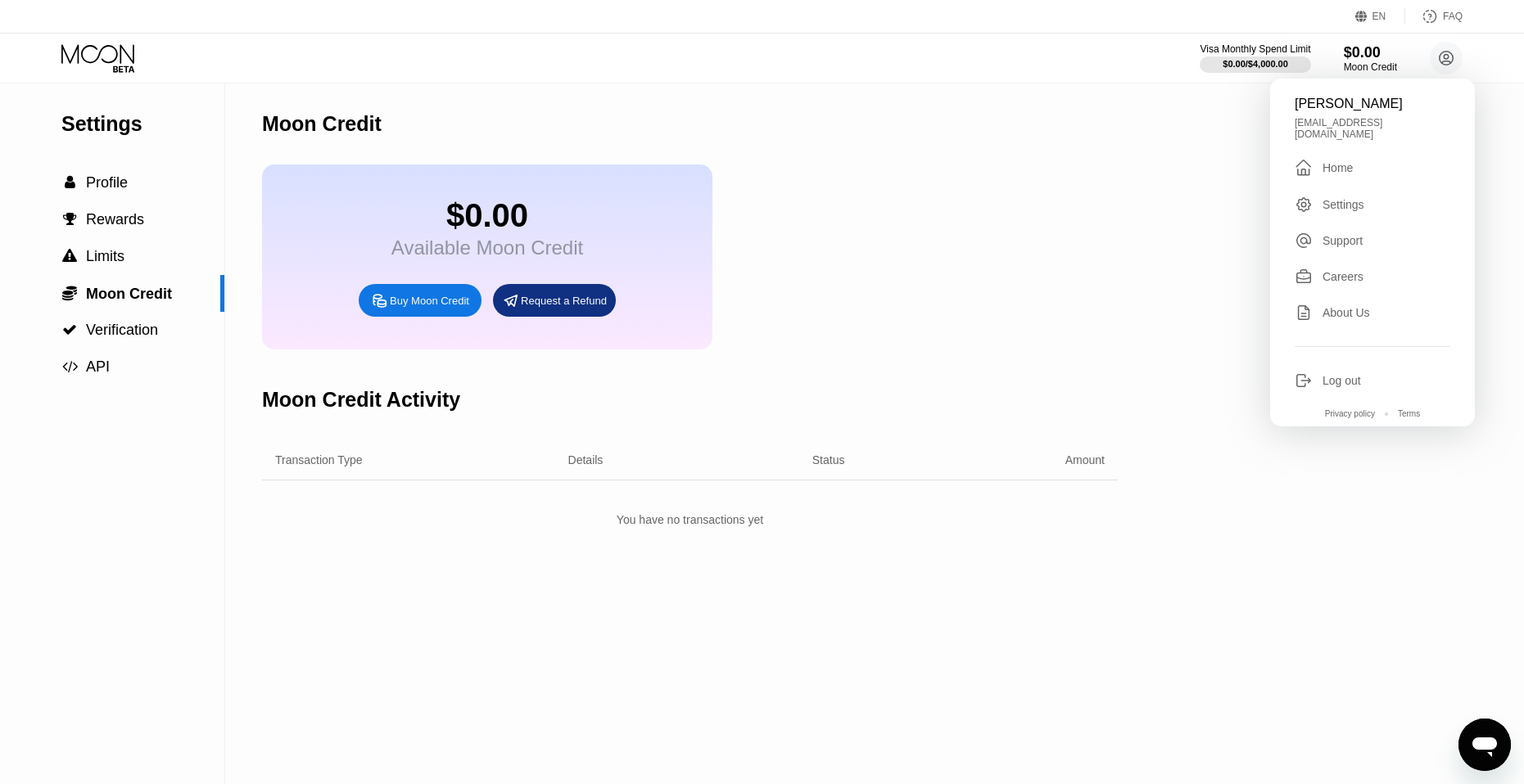
click at [1338, 374] on div "Log out" at bounding box center [1341, 380] width 39 height 13
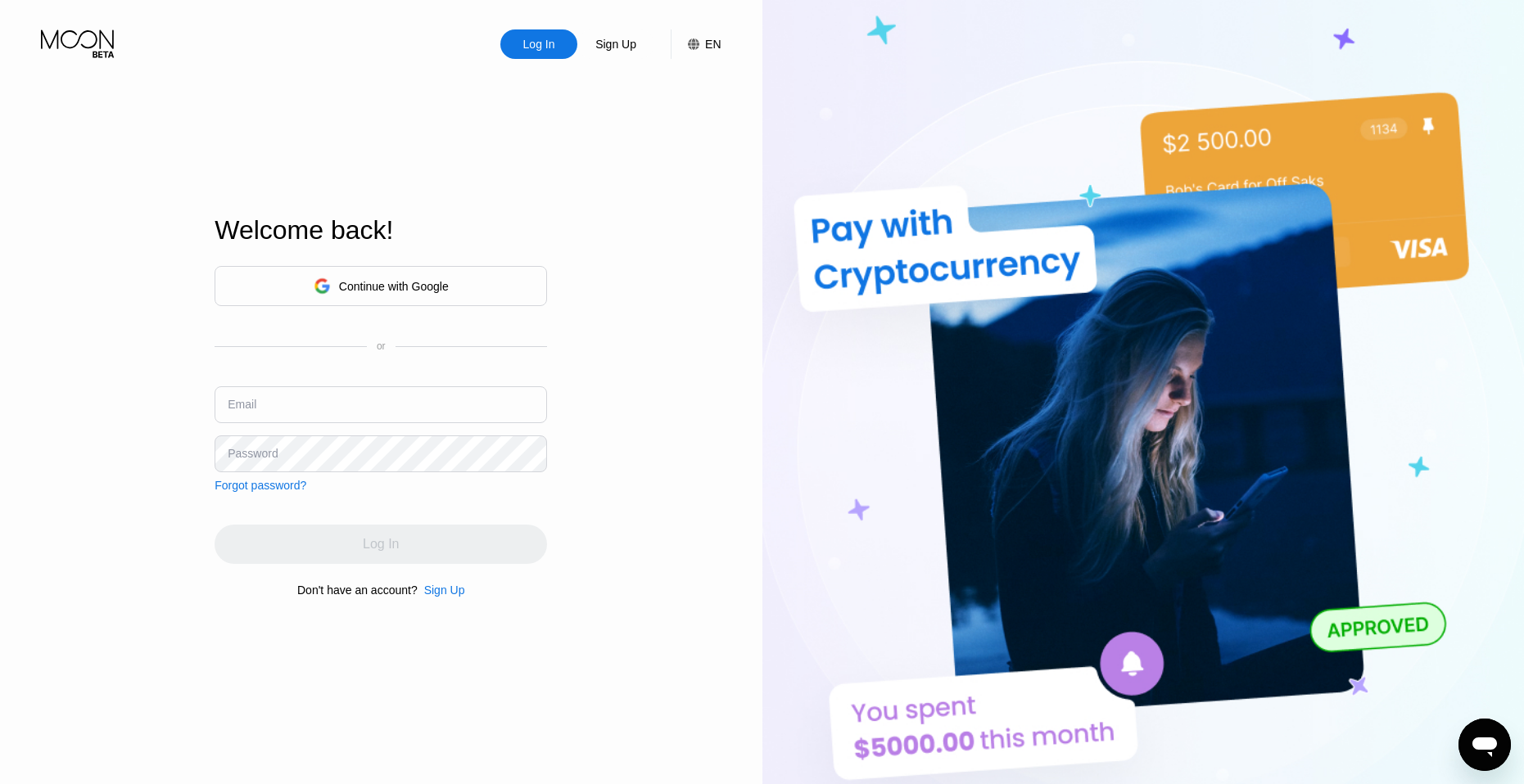
click at [440, 392] on input "text" at bounding box center [381, 404] width 333 height 37
type input "lucacorgicc@gmail.com"
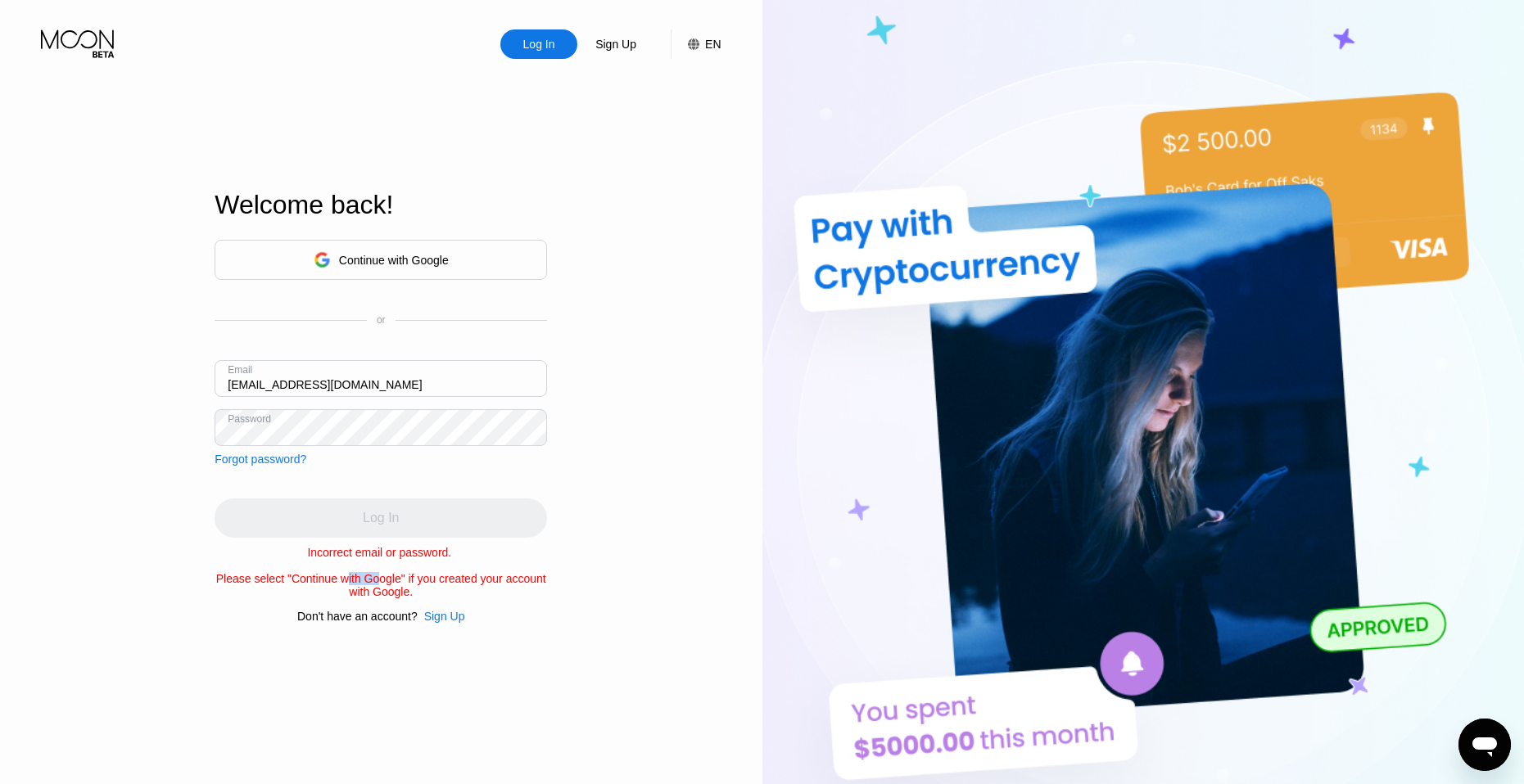
drag, startPoint x: 349, startPoint y: 587, endPoint x: 403, endPoint y: 591, distance: 54.1
click at [403, 591] on div "Incorrect email or password. Please select "Continue with Google" if you create…" at bounding box center [381, 571] width 333 height 52
click at [406, 591] on div "Incorrect email or password. Please select "Continue with Google" if you create…" at bounding box center [381, 571] width 333 height 52
drag, startPoint x: 381, startPoint y: 586, endPoint x: 441, endPoint y: 587, distance: 60.0
click at [441, 587] on div "Incorrect email or password. Please select "Continue with Google" if you create…" at bounding box center [381, 571] width 333 height 52
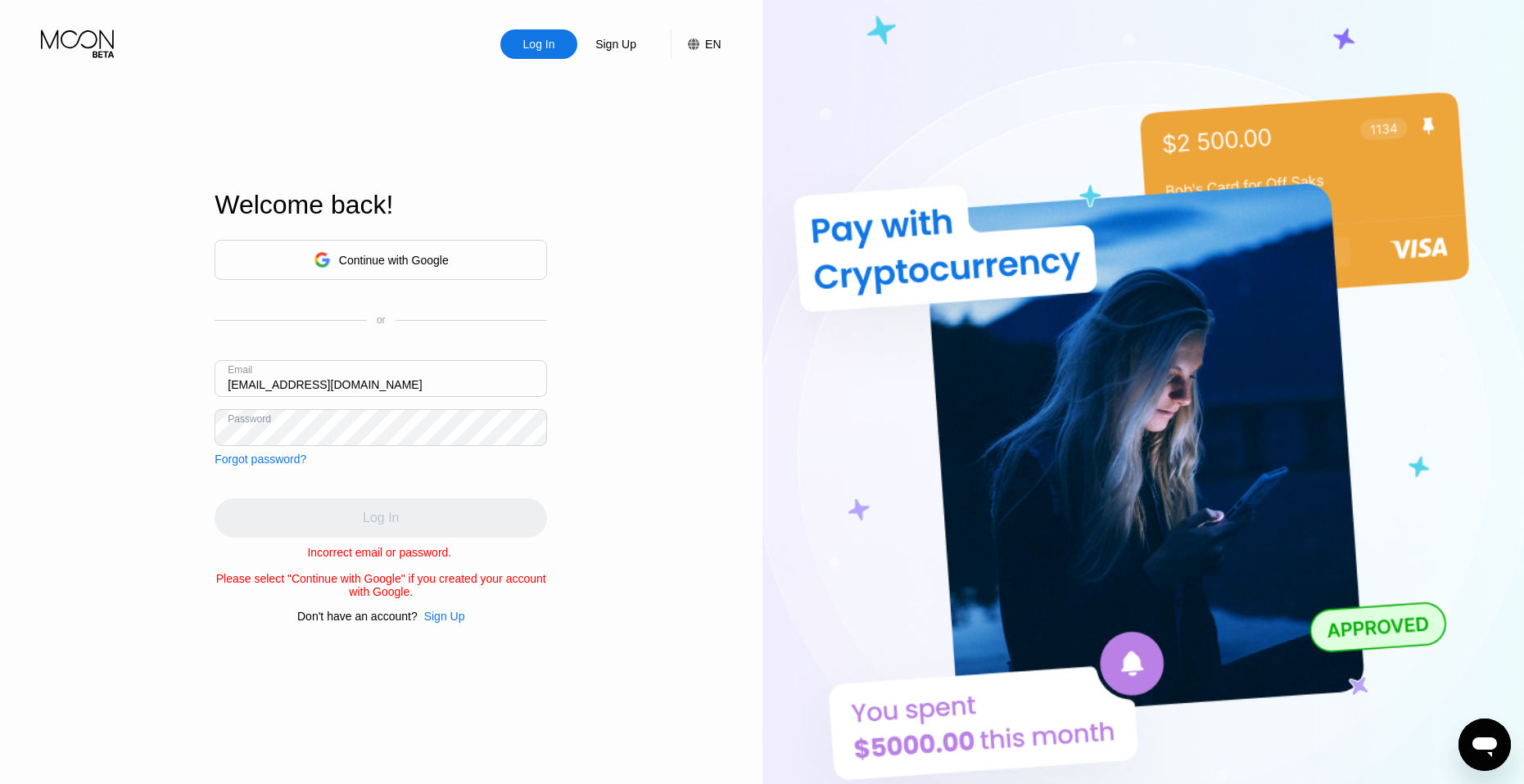
click at [450, 586] on div "Incorrect email or password. Please select "Continue with Google" if you create…" at bounding box center [381, 571] width 333 height 52
click at [393, 585] on div "Incorrect email or password. Please select "Continue with Google" if you create…" at bounding box center [381, 571] width 333 height 52
click at [395, 596] on div "Incorrect email or password. Please select "Continue with Google" if you create…" at bounding box center [381, 571] width 333 height 52
